Goal: Entertainment & Leisure: Consume media (video, audio)

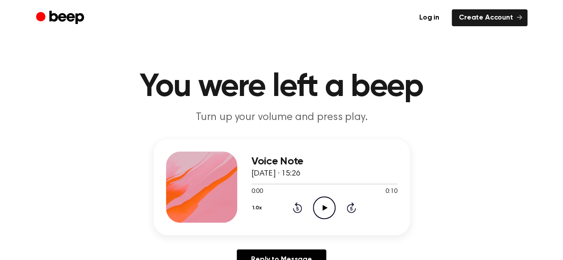
click at [327, 210] on icon "Play Audio" at bounding box center [324, 208] width 23 height 23
click at [320, 208] on icon "Play Audio" at bounding box center [324, 208] width 23 height 23
click at [324, 212] on icon "Play Audio" at bounding box center [324, 208] width 23 height 23
click at [327, 209] on icon "Play Audio" at bounding box center [324, 208] width 23 height 23
